Goal: Task Accomplishment & Management: Use online tool/utility

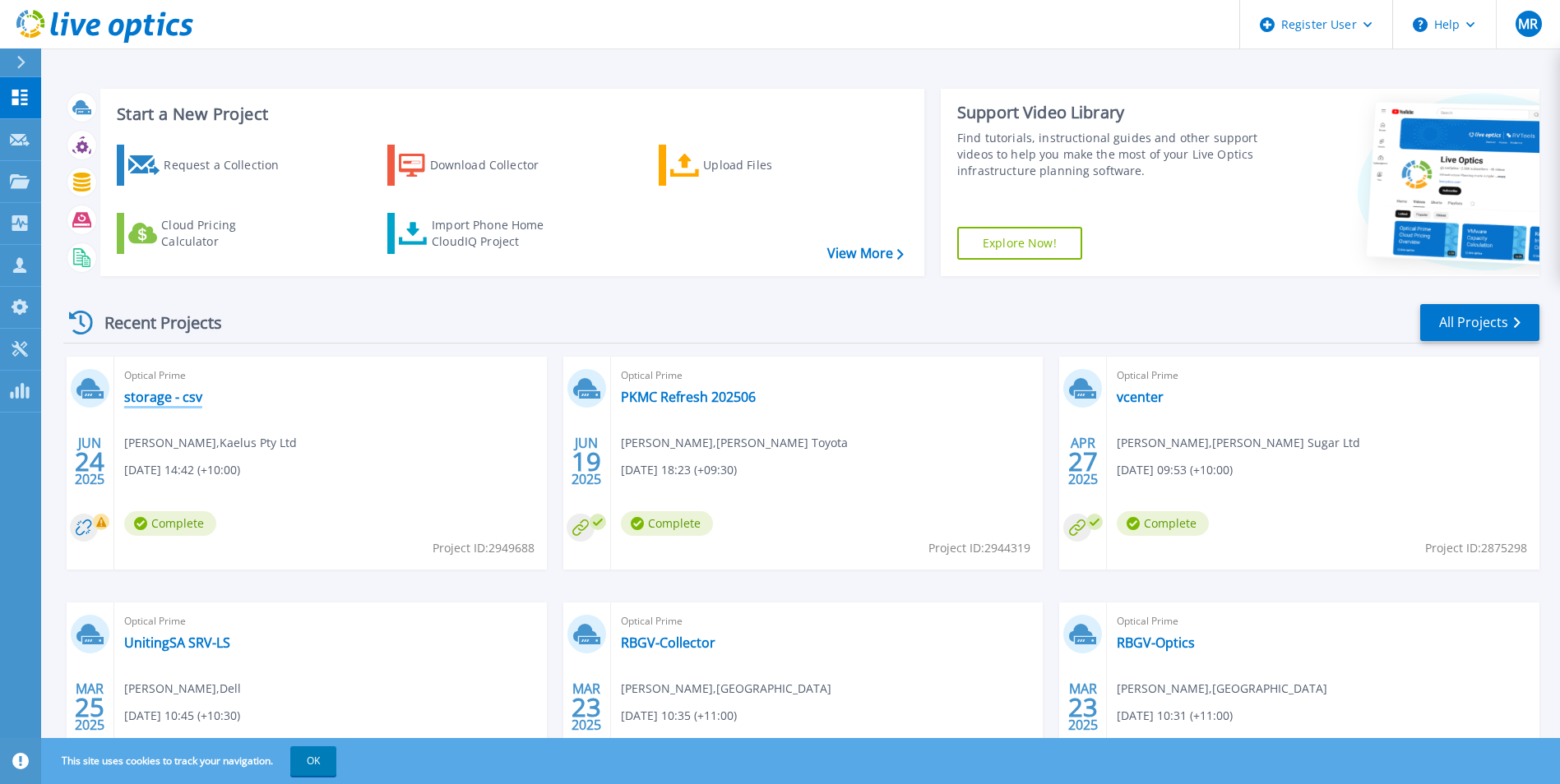
click at [164, 393] on link "storage - csv" at bounding box center [162, 398] width 78 height 17
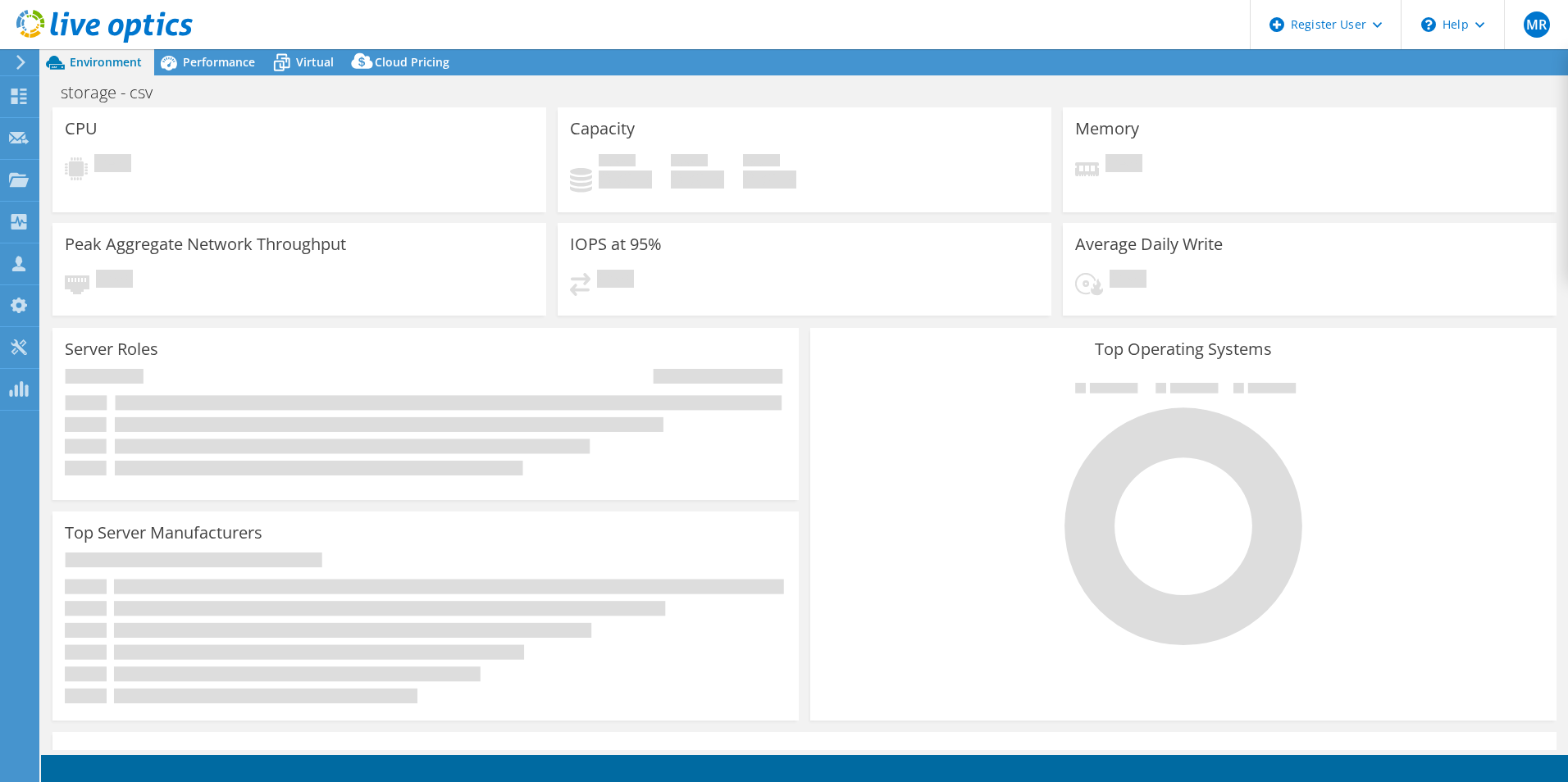
select select "[GEOGRAPHIC_DATA]"
select select "USD"
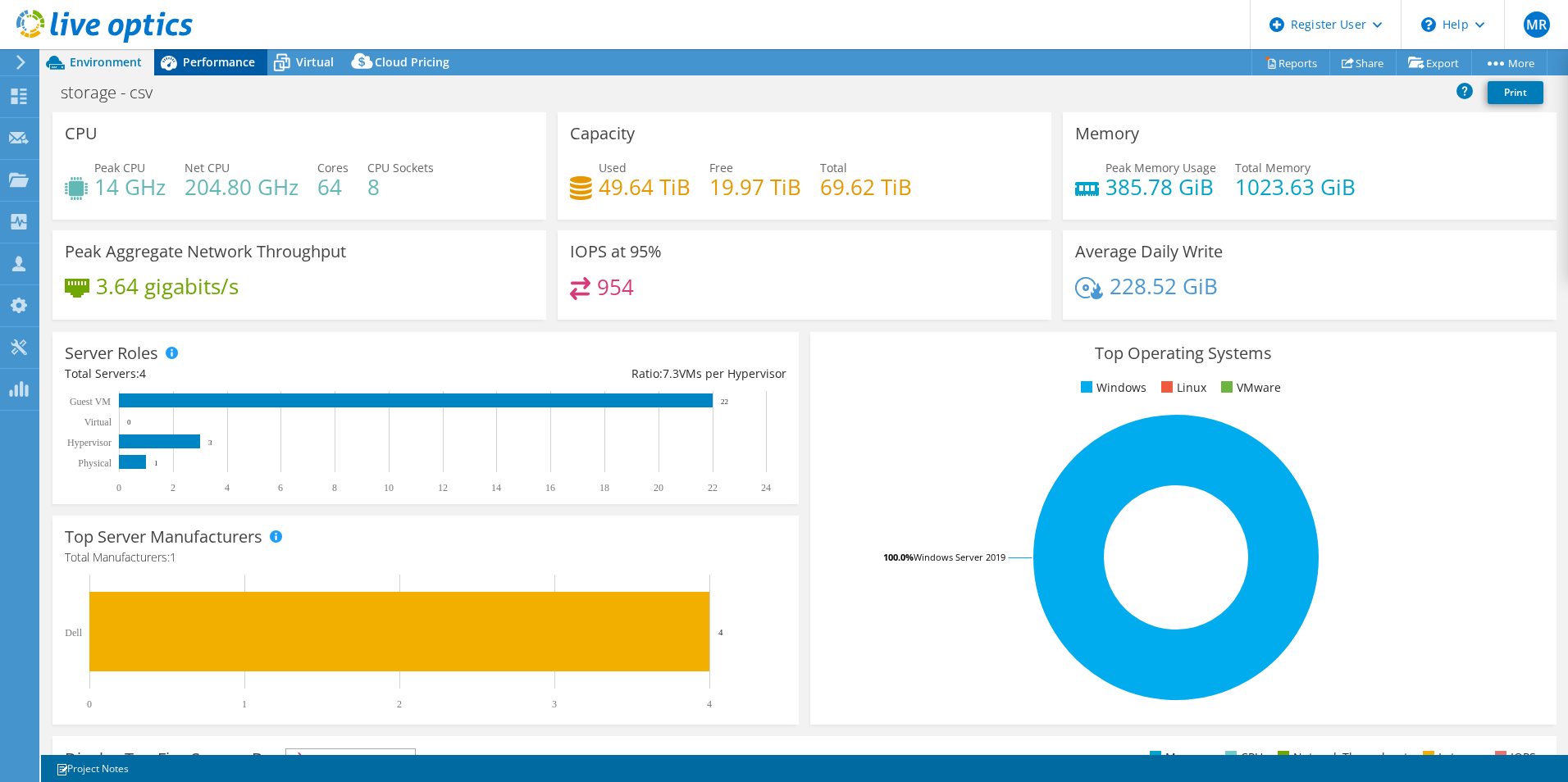
click at [196, 67] on span "Performance" at bounding box center [218, 62] width 72 height 16
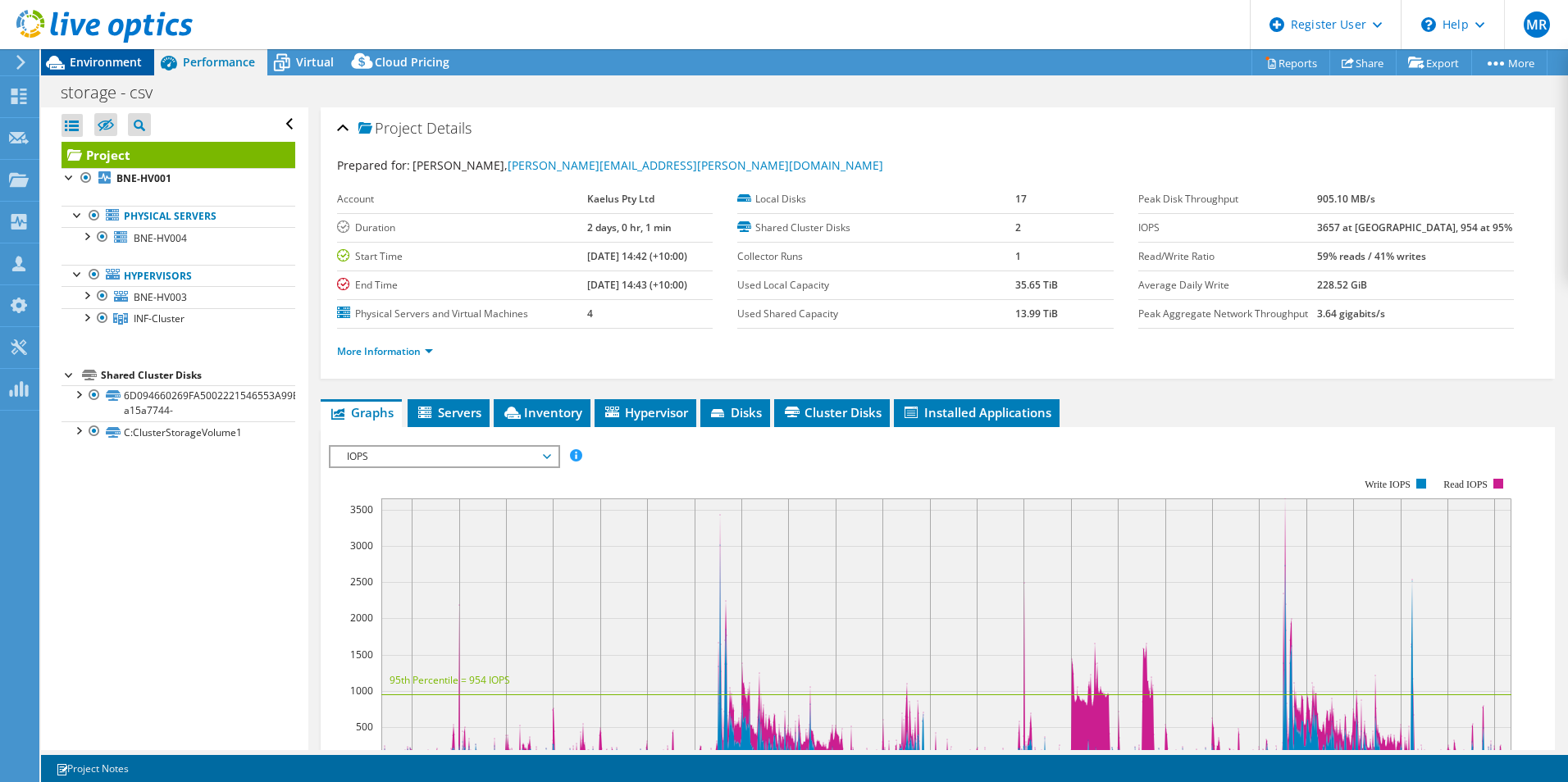
click at [99, 56] on span "Environment" at bounding box center [106, 62] width 72 height 16
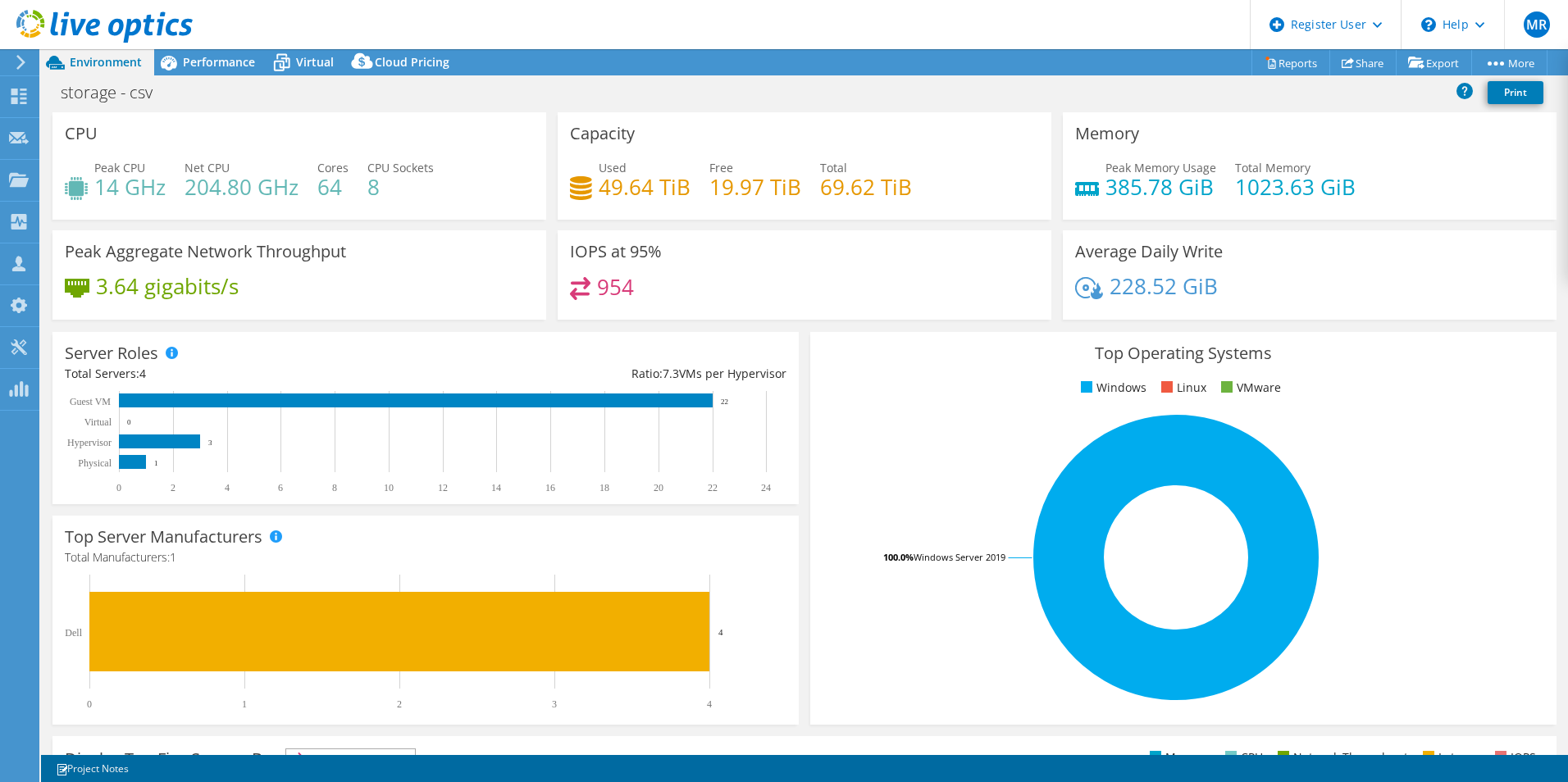
click at [598, 282] on h4 "954" at bounding box center [615, 286] width 36 height 18
drag, startPoint x: 598, startPoint y: 282, endPoint x: 790, endPoint y: 293, distance: 192.3
click at [790, 293] on div "954" at bounding box center [804, 295] width 469 height 36
click at [1445, 556] on rect at bounding box center [1176, 558] width 707 height 287
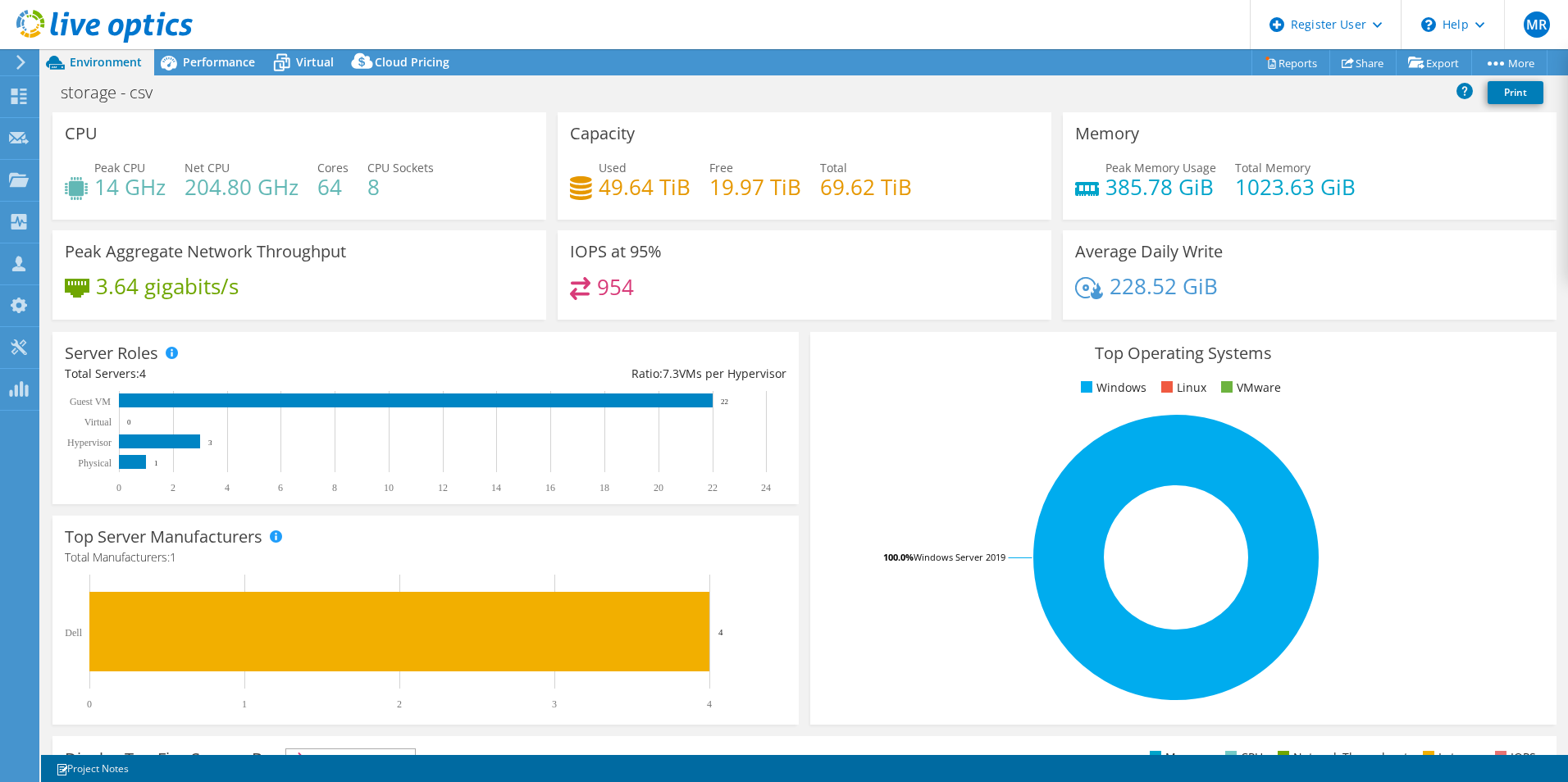
click at [105, 171] on span "Peak CPU" at bounding box center [120, 167] width 51 height 16
drag, startPoint x: 105, startPoint y: 171, endPoint x: 253, endPoint y: 195, distance: 149.9
click at [253, 195] on h4 "204.80 GHz" at bounding box center [241, 186] width 114 height 18
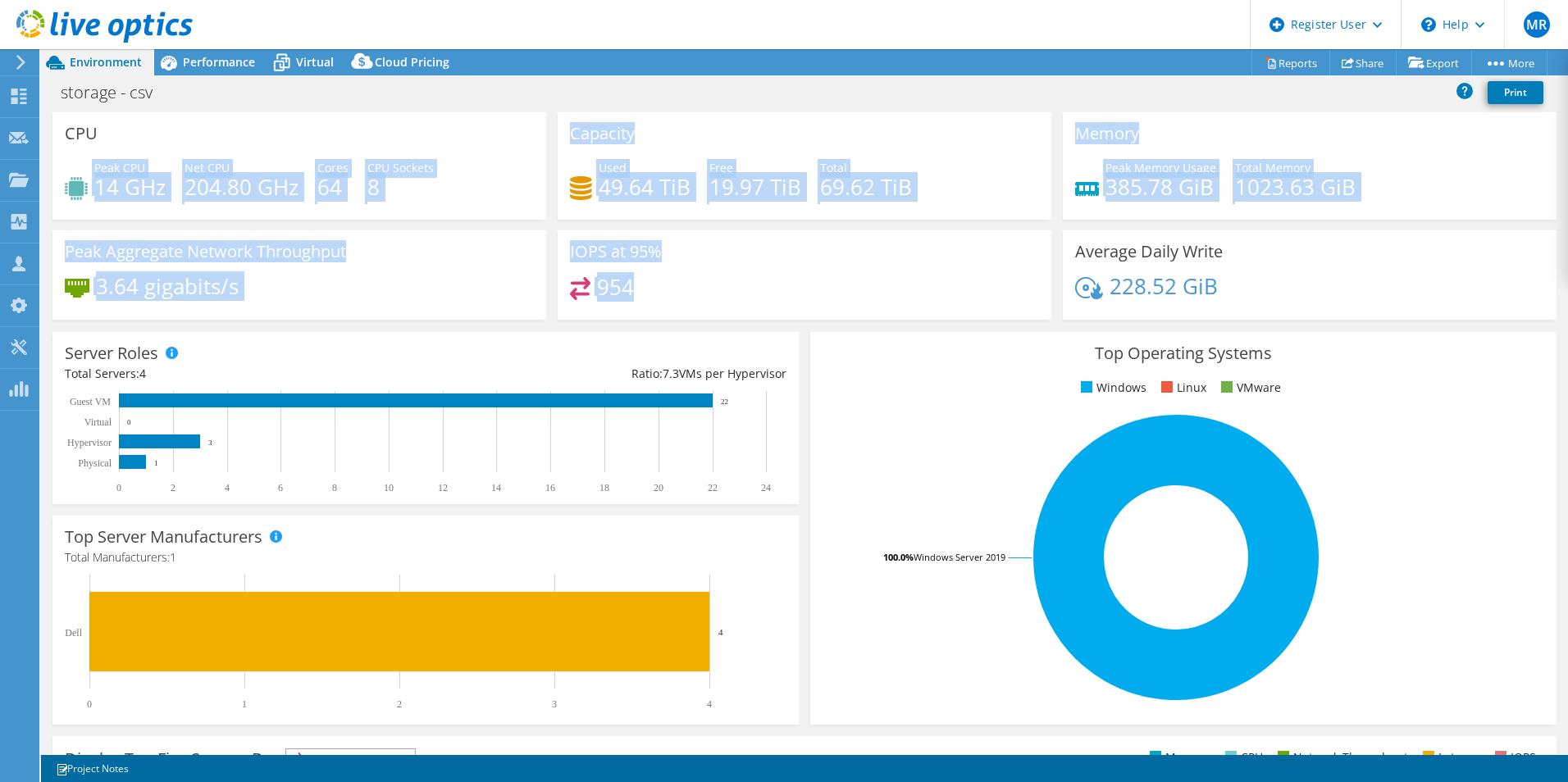
drag, startPoint x: 654, startPoint y: 286, endPoint x: 403, endPoint y: 157, distance: 282.2
click at [403, 157] on div "CPU Peak CPU 14 GHz Net CPU 204.80 GHz Cores 64 CPU Sockets 8 Capacity Used 49.…" at bounding box center [805, 221] width 1516 height 218
drag, startPoint x: 1229, startPoint y: 290, endPoint x: 52, endPoint y: 143, distance: 1186.1
click at [52, 143] on div "CPU Peak CPU 14 GHz Net CPU 204.80 GHz Cores 64 CPU Sockets 8 Capacity Used 49.…" at bounding box center [805, 221] width 1516 height 218
copy div "CPU Peak CPU 14 GHz Net CPU 204.80 GHz Cores 64 CPU Sockets 8 Capacity Used 49.…"
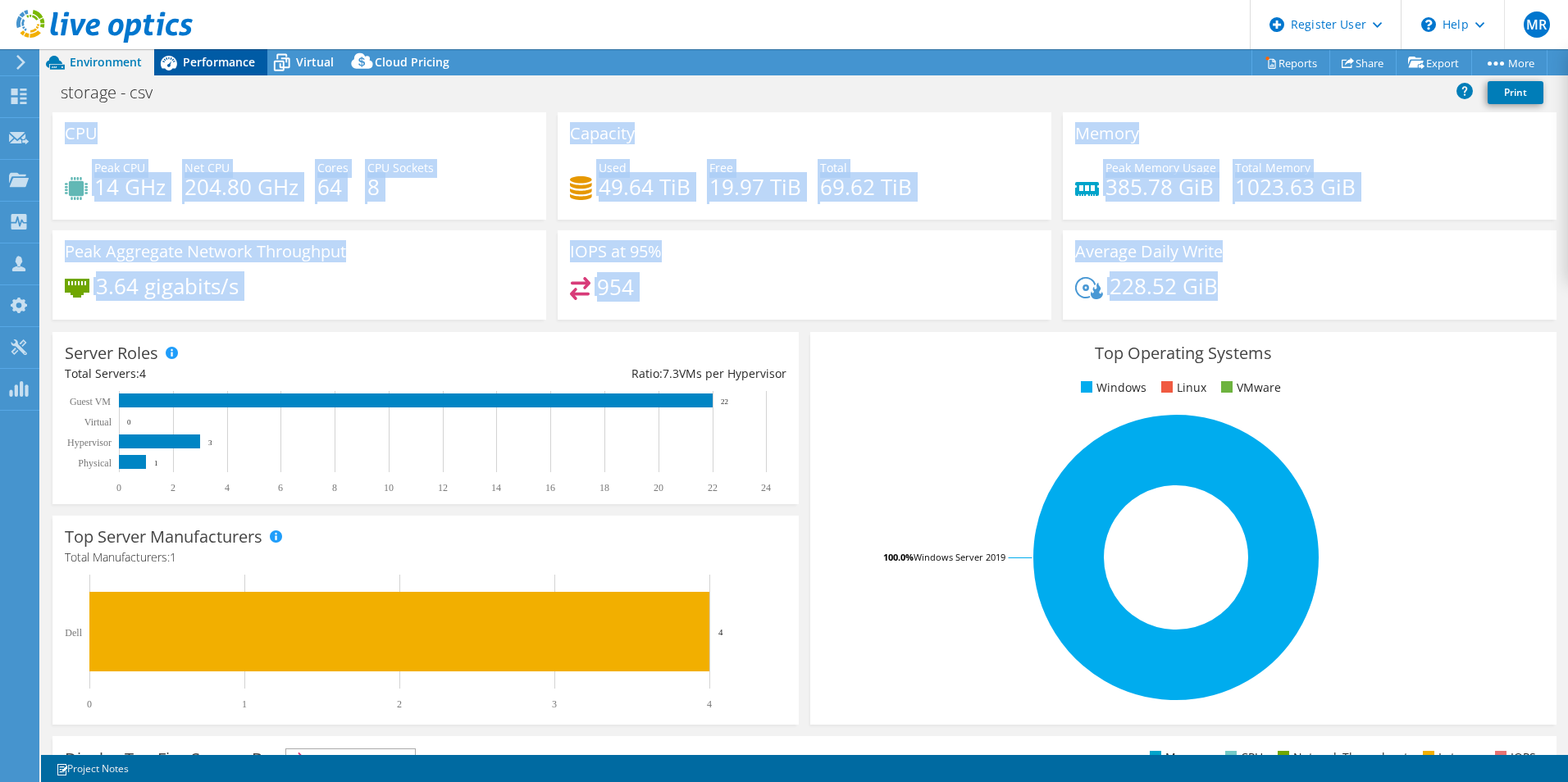
click at [223, 63] on span "Performance" at bounding box center [218, 62] width 72 height 16
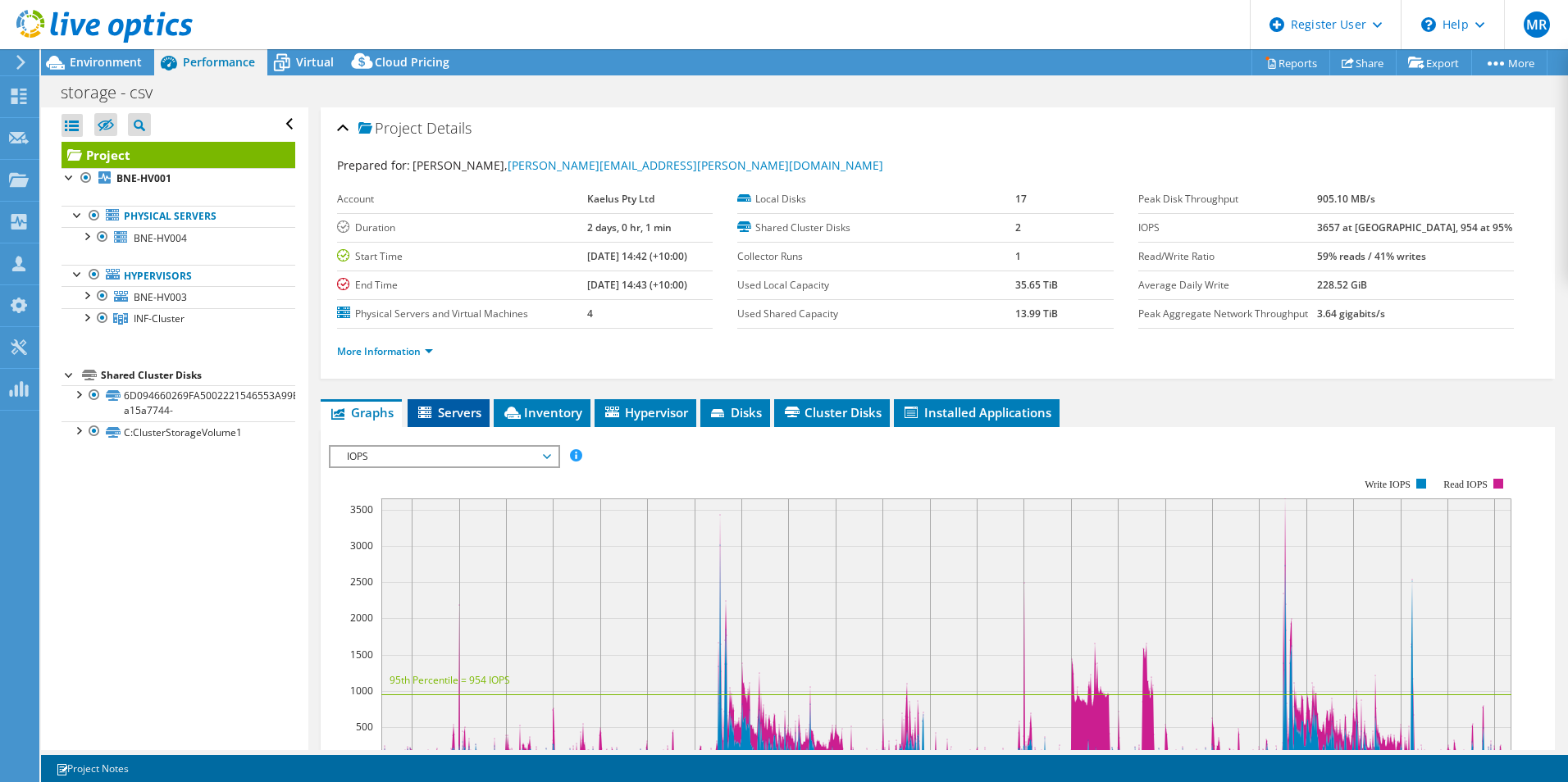
click at [443, 417] on span "Servers" at bounding box center [448, 413] width 65 height 17
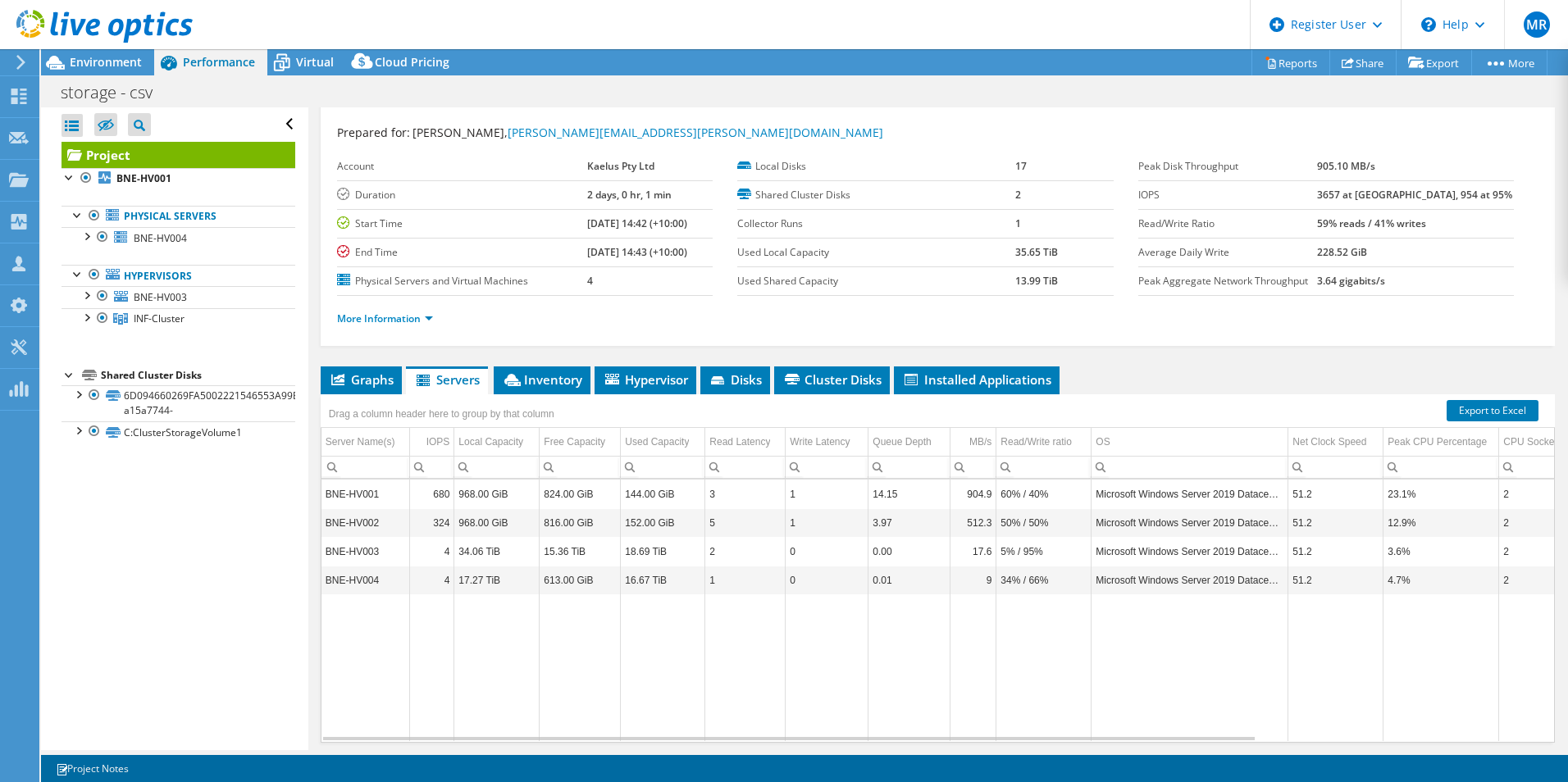
scroll to position [65, 0]
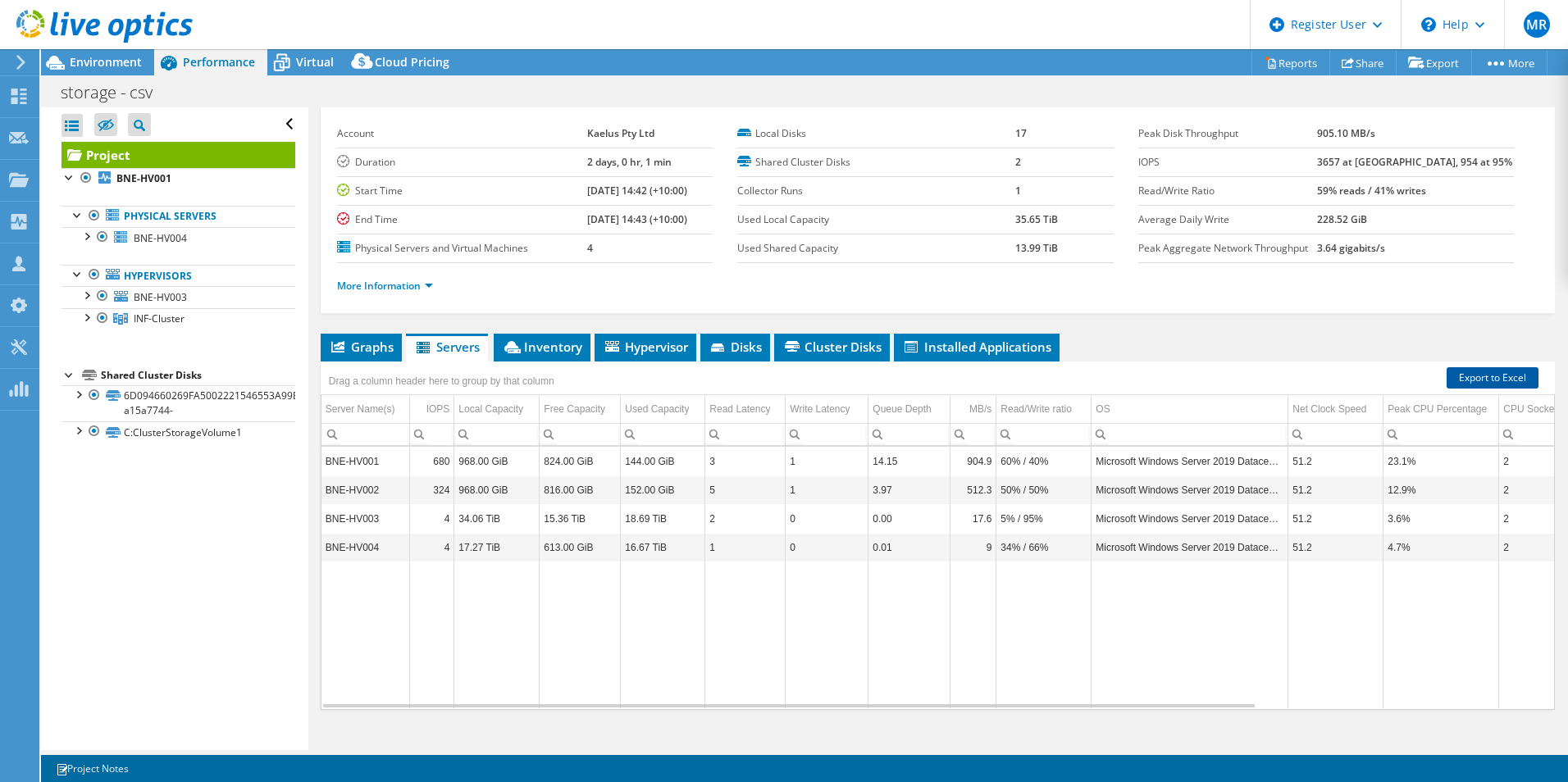
click at [1482, 375] on link "Export to Excel" at bounding box center [1492, 378] width 92 height 22
